Goal: Task Accomplishment & Management: Use online tool/utility

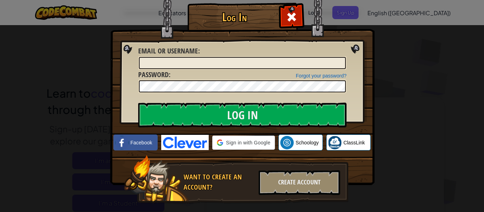
click at [322, 95] on img at bounding box center [242, 82] width 264 height 206
type input "Price.TrevorR"
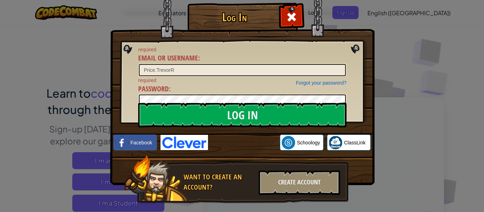
scroll to position [1, 0]
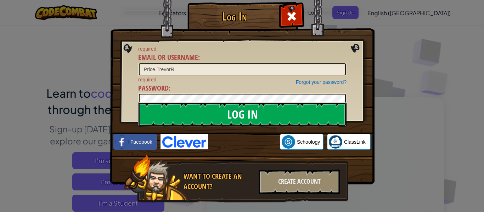
click at [341, 114] on input "Log In" at bounding box center [242, 114] width 208 height 25
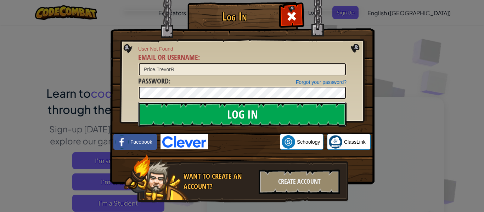
click at [340, 112] on input "Log In" at bounding box center [242, 114] width 208 height 25
click at [345, 110] on input "Log In" at bounding box center [242, 114] width 208 height 25
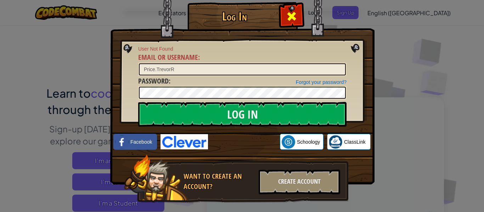
click at [292, 17] on span at bounding box center [291, 16] width 11 height 11
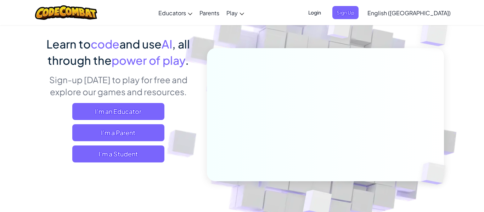
scroll to position [51, 0]
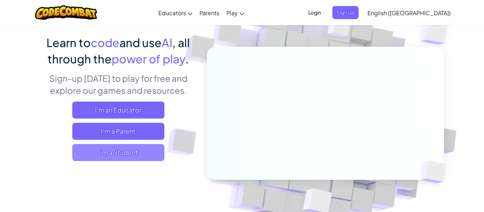
click at [84, 157] on span "I'm a Student" at bounding box center [118, 152] width 92 height 17
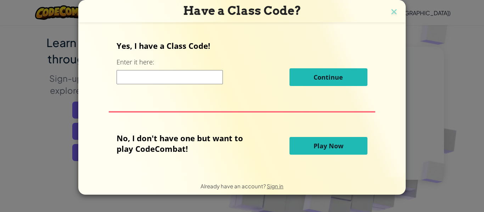
click at [428, 114] on div "Have a Class Code? Yes, I have a Class Code! Enter it here: Continue No, I don'…" at bounding box center [242, 106] width 484 height 212
click at [424, 113] on div "Have a Class Code? Yes, I have a Class Code! Enter it here: Continue No, I don'…" at bounding box center [242, 106] width 484 height 212
click at [359, 150] on button "Play Now" at bounding box center [329, 146] width 78 height 18
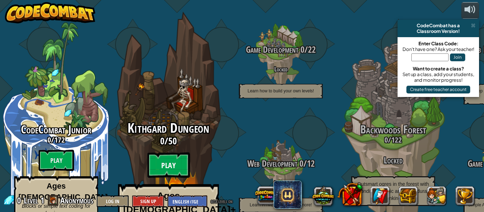
click at [160, 153] on btn "Play" at bounding box center [168, 166] width 43 height 26
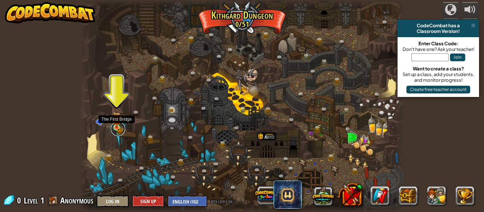
click at [124, 129] on link at bounding box center [118, 129] width 14 height 14
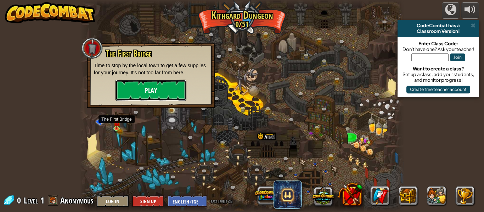
click at [155, 91] on button "Play" at bounding box center [151, 90] width 71 height 21
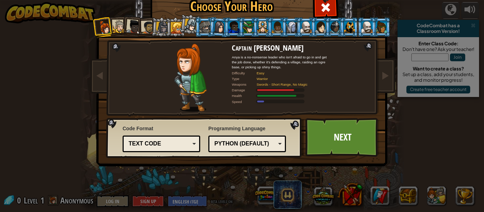
click at [228, 24] on div at bounding box center [233, 26] width 11 height 11
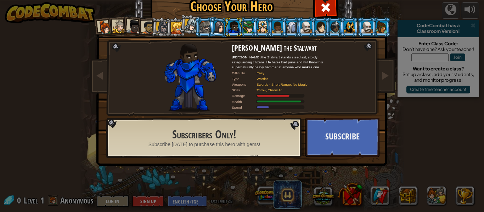
click at [274, 29] on div at bounding box center [277, 26] width 11 height 11
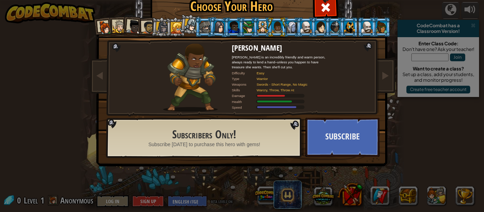
click at [354, 24] on div at bounding box center [349, 26] width 11 height 11
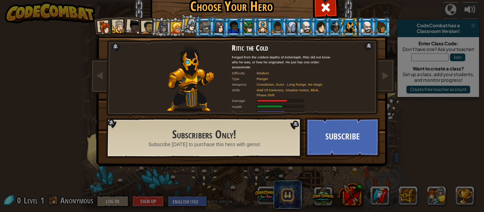
click at [382, 30] on div at bounding box center [381, 26] width 11 height 11
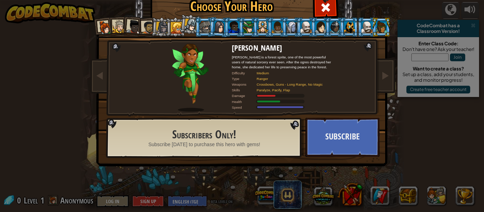
click at [192, 22] on div at bounding box center [191, 25] width 13 height 13
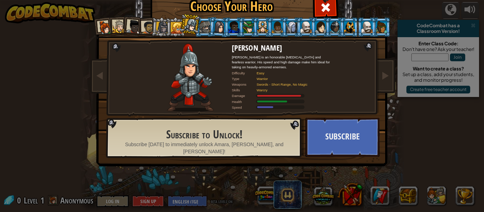
click at [174, 32] on div at bounding box center [176, 27] width 11 height 11
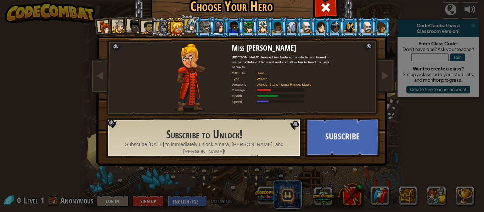
click at [153, 23] on li at bounding box center [161, 27] width 20 height 20
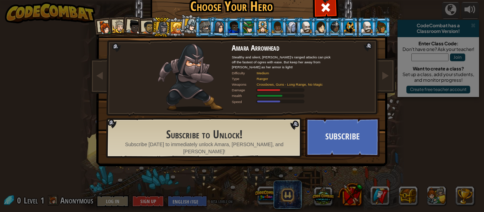
click at [136, 39] on div "Captain [PERSON_NAME] Anya is a no-nonsense leader who isn't afraid to go in an…" at bounding box center [242, 91] width 266 height 155
click at [146, 28] on div at bounding box center [147, 27] width 13 height 13
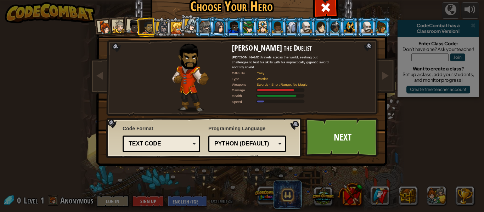
click at [105, 33] on div at bounding box center [105, 28] width 14 height 14
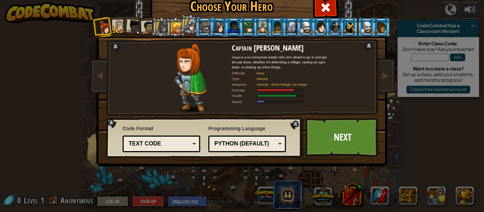
click at [133, 30] on div at bounding box center [134, 27] width 14 height 14
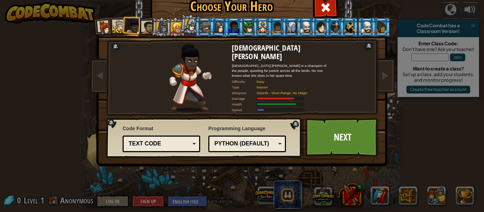
click at [305, 30] on div at bounding box center [306, 26] width 11 height 11
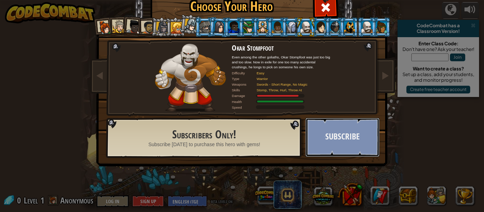
click at [363, 131] on button "Subscribe" at bounding box center [343, 137] width 74 height 39
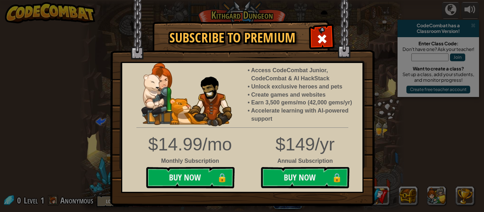
click at [306, 38] on img at bounding box center [242, 103] width 264 height 206
click at [322, 44] on span at bounding box center [322, 38] width 11 height 11
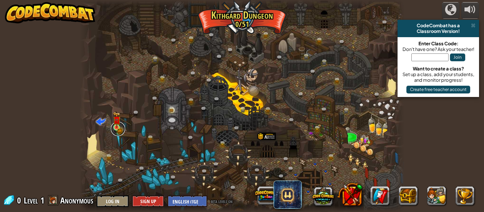
click at [123, 127] on link at bounding box center [118, 129] width 14 height 14
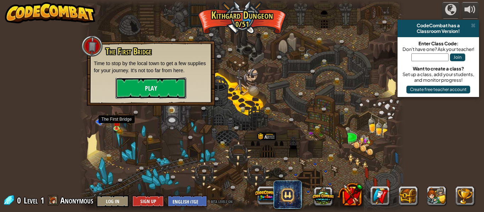
click at [165, 86] on button "Play" at bounding box center [151, 88] width 71 height 21
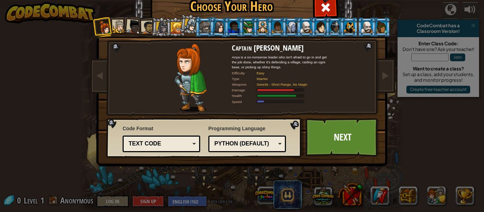
click at [162, 32] on div at bounding box center [162, 28] width 12 height 12
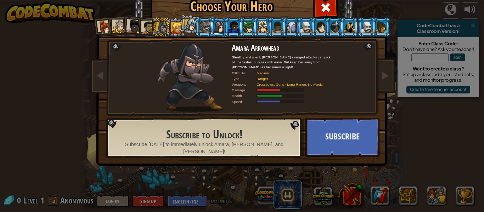
click at [193, 25] on div at bounding box center [191, 25] width 13 height 13
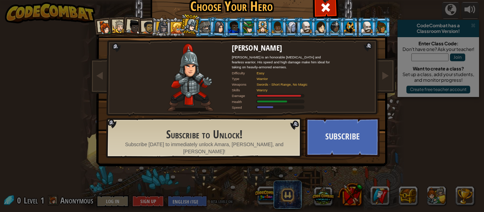
click at [149, 28] on div at bounding box center [147, 27] width 13 height 13
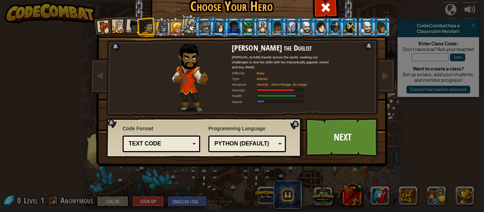
click at [120, 33] on div at bounding box center [119, 26] width 13 height 13
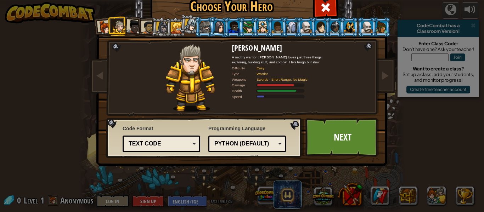
click at [144, 34] on div at bounding box center [147, 27] width 13 height 13
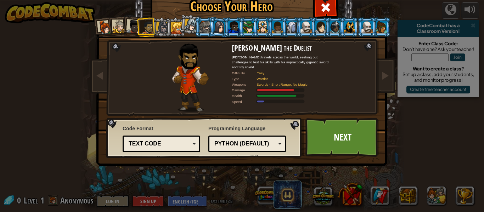
click at [148, 31] on div at bounding box center [147, 27] width 13 height 13
click at [124, 27] on li at bounding box center [132, 26] width 21 height 21
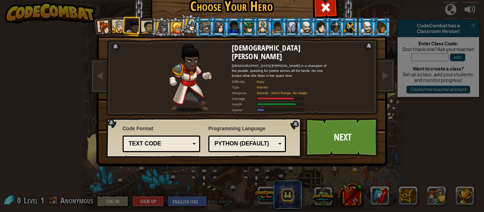
click at [119, 21] on div at bounding box center [119, 26] width 13 height 13
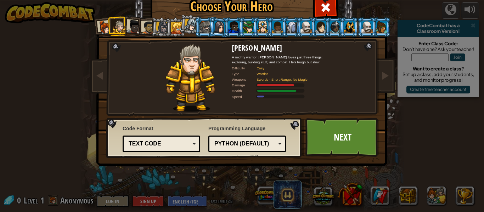
click at [104, 25] on div at bounding box center [105, 28] width 14 height 14
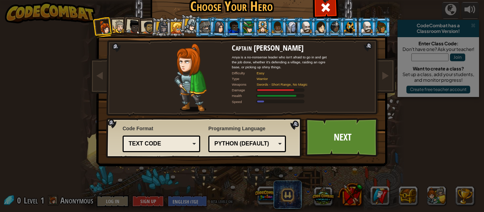
click at [131, 27] on div at bounding box center [134, 27] width 14 height 14
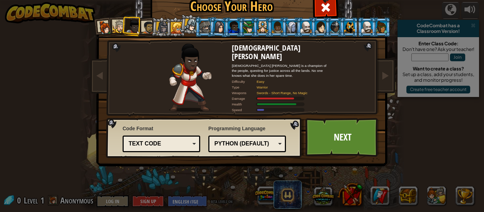
click at [146, 25] on div at bounding box center [147, 27] width 13 height 13
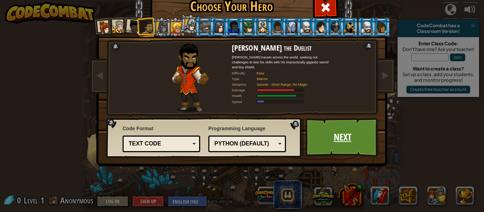
click at [368, 144] on link "Next" at bounding box center [343, 137] width 74 height 39
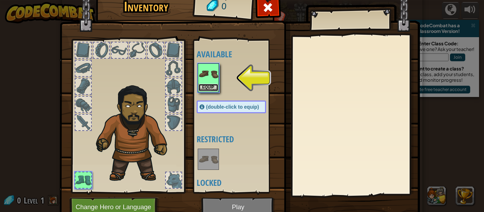
click at [200, 86] on button "Equip" at bounding box center [209, 87] width 20 height 7
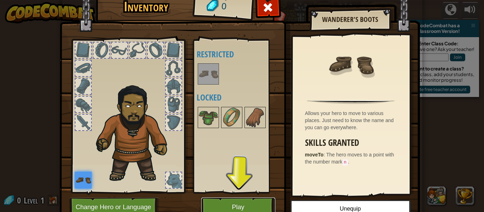
click at [217, 210] on button "Play" at bounding box center [238, 207] width 74 height 19
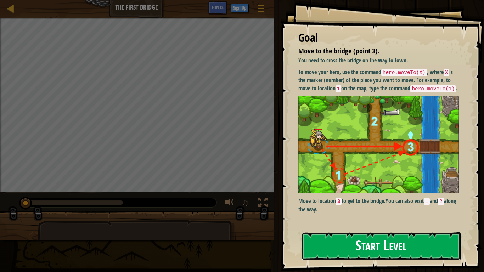
click at [384, 212] on button "Start Level" at bounding box center [381, 247] width 159 height 28
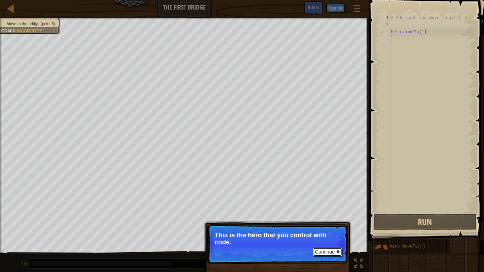
click at [338, 212] on div at bounding box center [338, 252] width 3 height 3
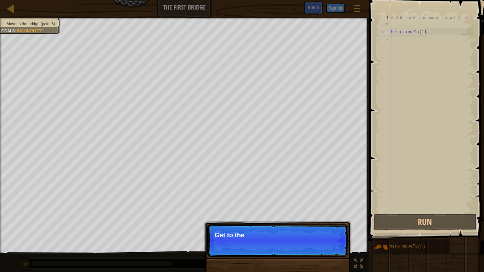
click at [342, 212] on p "Continue Get to the" at bounding box center [277, 240] width 141 height 33
click at [344, 212] on p "Continue Get to the bridge by goi" at bounding box center [277, 240] width 141 height 33
click at [350, 212] on div "Continue Get to the bridge by going to point 3" at bounding box center [278, 276] width 148 height 105
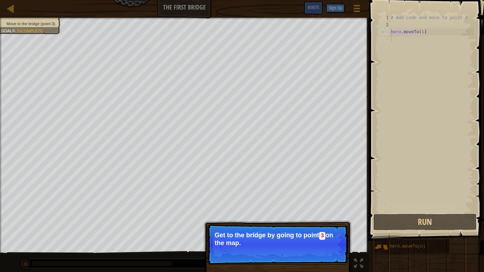
click at [348, 212] on div "Continue Get to the bridge by going to point 3 on the map." at bounding box center [278, 276] width 148 height 105
click at [338, 212] on button "Continue" at bounding box center [327, 252] width 29 height 9
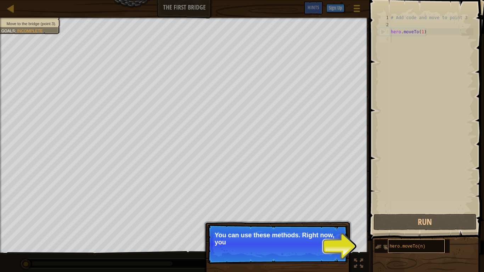
click at [433, 212] on div "hero.moveTo(n)" at bounding box center [416, 246] width 57 height 13
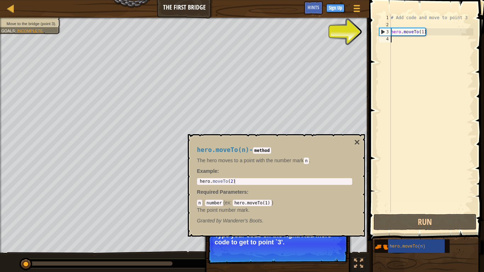
click at [447, 37] on div "# Add code and move to point 3 hero . moveTo ( 1 )" at bounding box center [432, 120] width 84 height 213
click at [431, 28] on div "# Add code and move to point 3 hero . moveTo ( 1 )" at bounding box center [432, 120] width 84 height 213
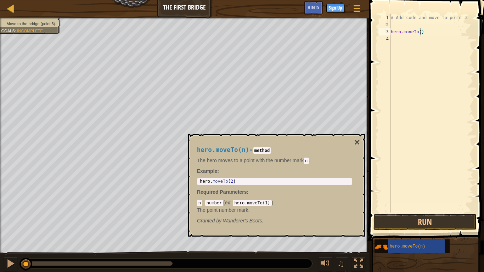
scroll to position [3, 4]
type textarea "hero.moveTo2)"
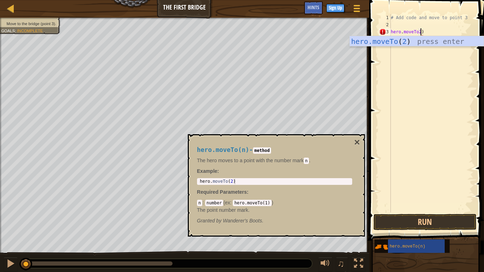
click at [397, 144] on div "# Add code and move to point 3 hero . moveTo2 )" at bounding box center [432, 120] width 84 height 213
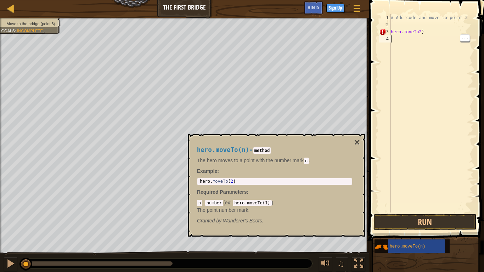
scroll to position [3, 0]
click at [420, 32] on div "# Add code and move to point 3 hero . moveTo2 )" at bounding box center [432, 120] width 84 height 213
type textarea "hero.moveTo2)"
click at [413, 34] on div "# Add code and move to point 3 hero . moveTo2 )" at bounding box center [432, 120] width 84 height 213
click at [420, 35] on div "# Add code and move to point 3 hero . moveTo2 )" at bounding box center [432, 120] width 84 height 213
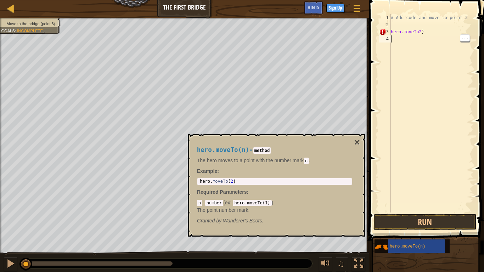
click at [425, 34] on div "# Add code and move to point 3 hero . moveTo2 )" at bounding box center [432, 120] width 84 height 213
click at [416, 32] on div "# Add code and move to point 3 hero . moveTo2 )" at bounding box center [432, 120] width 84 height 213
type textarea "hero.moveTo2)"
click at [421, 32] on div "# Add code and move to point 3 hero . moveTo2 )" at bounding box center [432, 120] width 84 height 213
click at [417, 37] on div "# Add code and move to point 3 hero . moveTo2 )" at bounding box center [432, 120] width 84 height 213
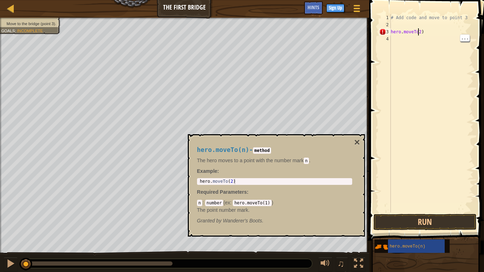
click at [417, 32] on div "# Add code and move to point 3 hero . moveTo2 )" at bounding box center [432, 120] width 84 height 213
type textarea "hero.moveTo(2)"
click at [386, 41] on div "4" at bounding box center [385, 38] width 12 height 7
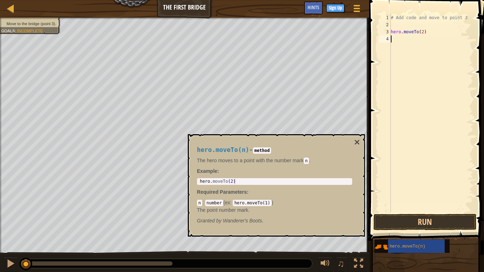
type textarea "m"
type textarea "t"
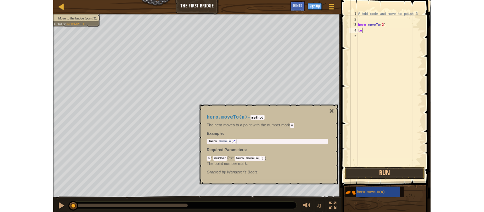
scroll to position [3, 0]
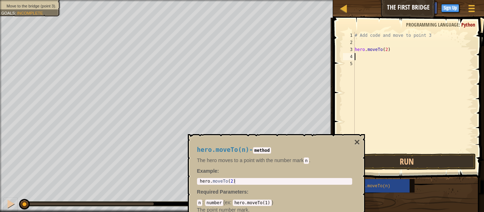
click at [407, 162] on button "Run" at bounding box center [407, 162] width 138 height 16
